Goal: Task Accomplishment & Management: Use online tool/utility

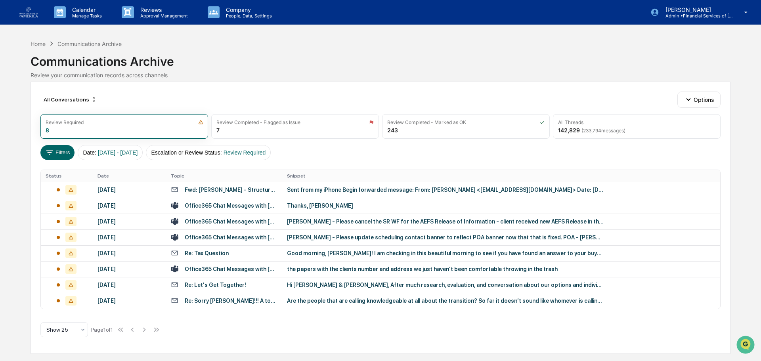
click at [296, 200] on td "Thanks, [PERSON_NAME]" at bounding box center [501, 206] width 438 height 16
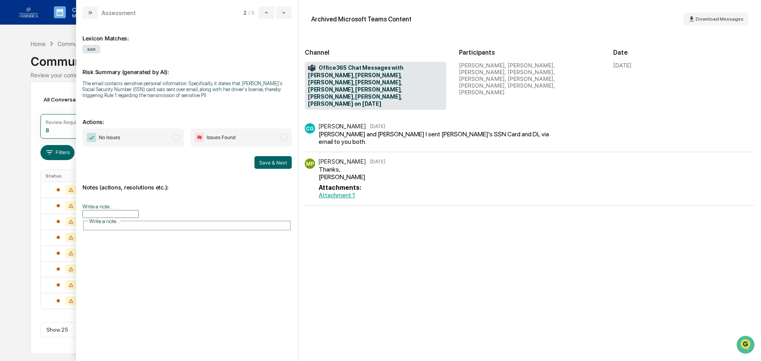
click at [125, 135] on span "No Issues" at bounding box center [133, 137] width 102 height 18
click at [276, 162] on button "Save & Next" at bounding box center [273, 162] width 37 height 13
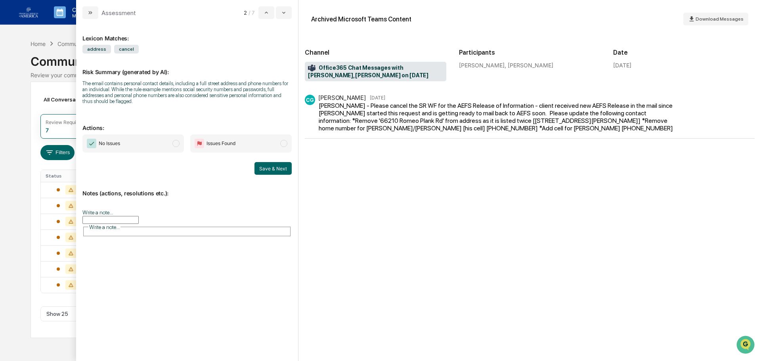
click at [132, 145] on span "No Issues" at bounding box center [133, 143] width 102 height 18
click at [281, 169] on button "Save & Next" at bounding box center [273, 168] width 37 height 13
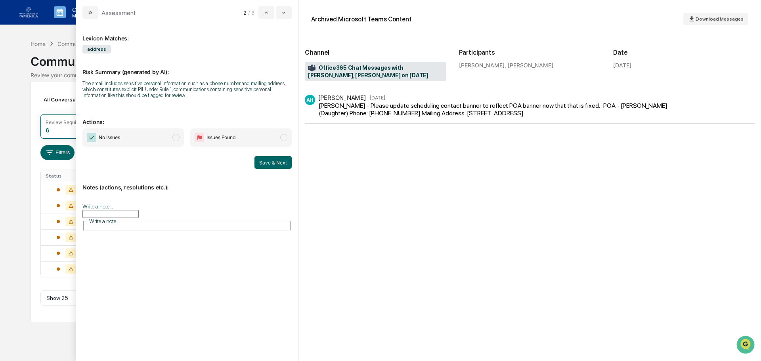
click at [176, 138] on span "modal" at bounding box center [176, 137] width 7 height 7
click at [282, 166] on button "Save & Next" at bounding box center [273, 162] width 37 height 13
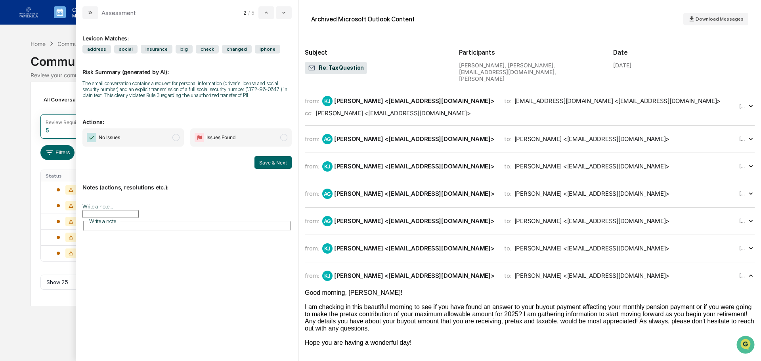
click at [18, 122] on div "Calendar Manage Tasks Reviews Approval Management Company People, Data, Setting…" at bounding box center [380, 180] width 761 height 361
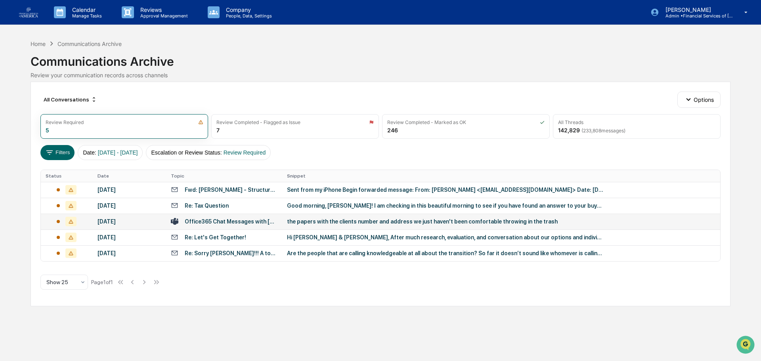
click at [242, 223] on div "Office365 Chat Messages with [PERSON_NAME], [PERSON_NAME], [PERSON_NAME], [PERS…" at bounding box center [231, 222] width 93 height 6
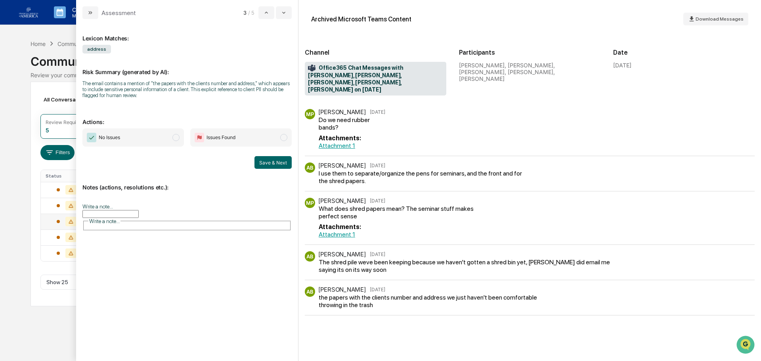
click at [164, 138] on span "No Issues" at bounding box center [133, 137] width 102 height 18
click at [275, 165] on button "Save & Next" at bounding box center [273, 162] width 37 height 13
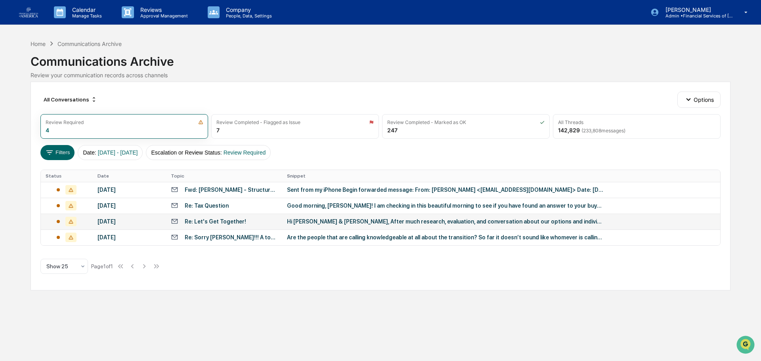
click at [25, 109] on div "Calendar Manage Tasks Reviews Approval Management Company People, Data, Setting…" at bounding box center [380, 180] width 761 height 361
